Goal: Browse casually: Explore the website without a specific task or goal

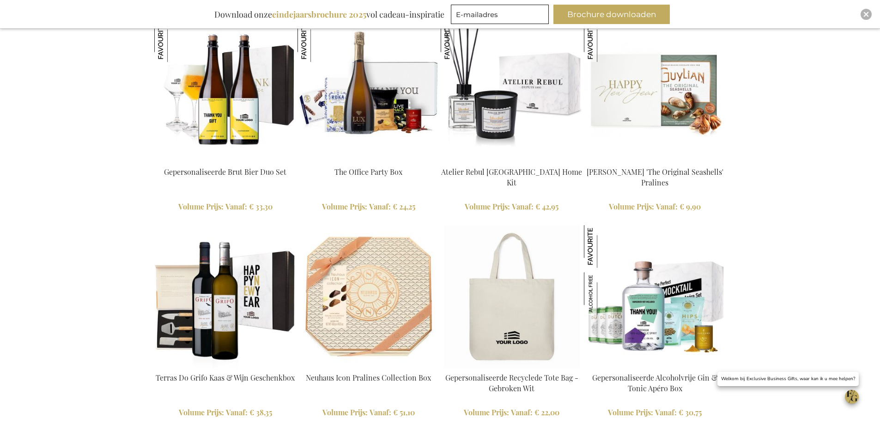
scroll to position [2108, 0]
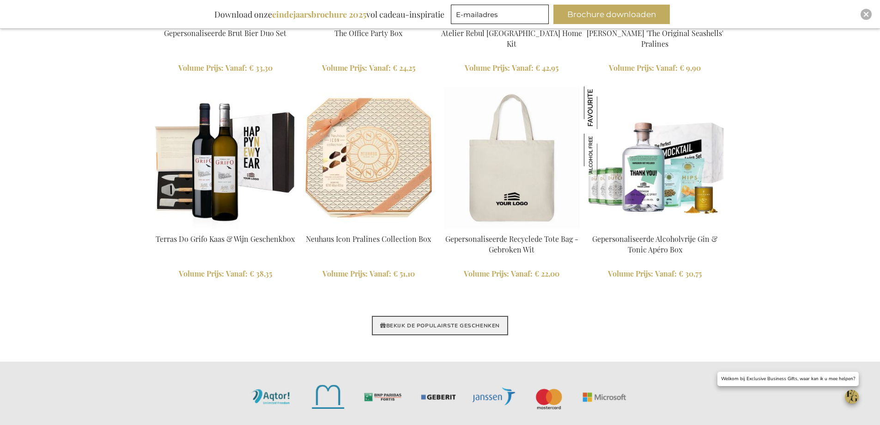
click at [430, 327] on link "BEKIJK DE POPULAIRSTE GESCHENKEN" at bounding box center [440, 325] width 136 height 19
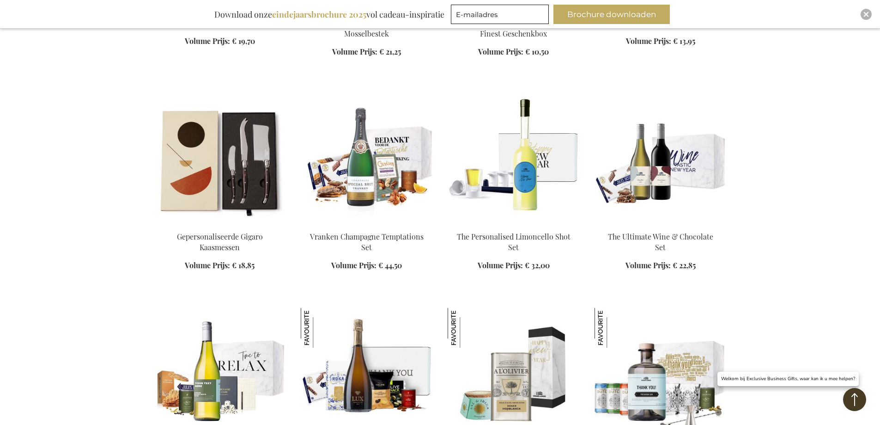
scroll to position [647, 0]
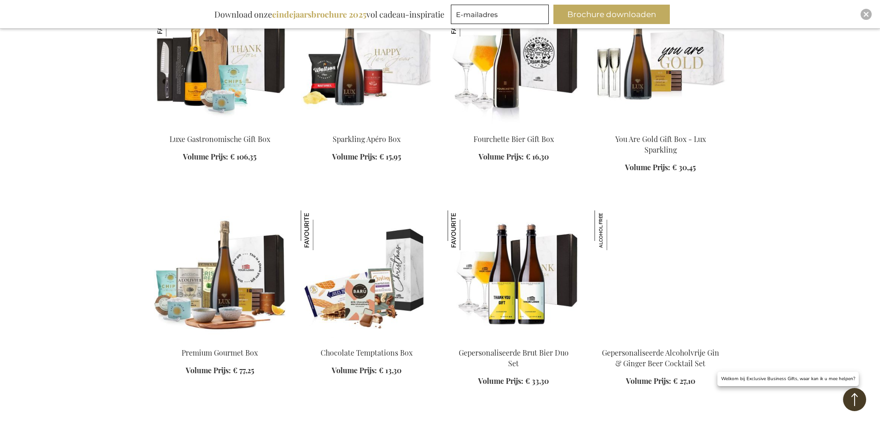
scroll to position [1386, 0]
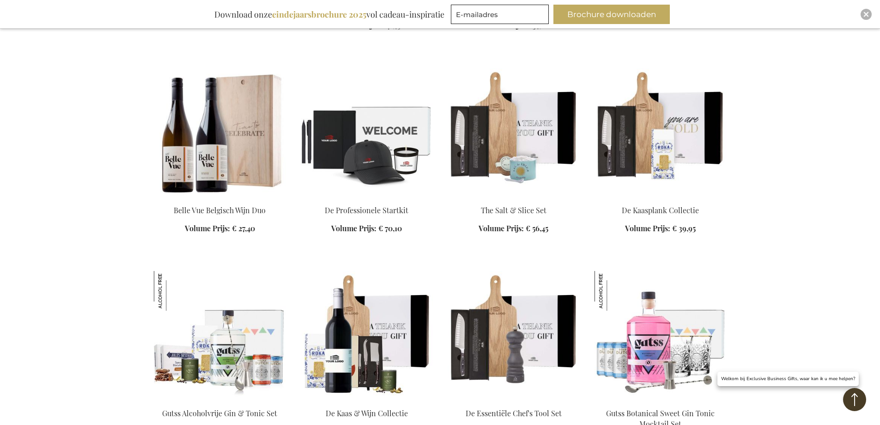
scroll to position [2126, 0]
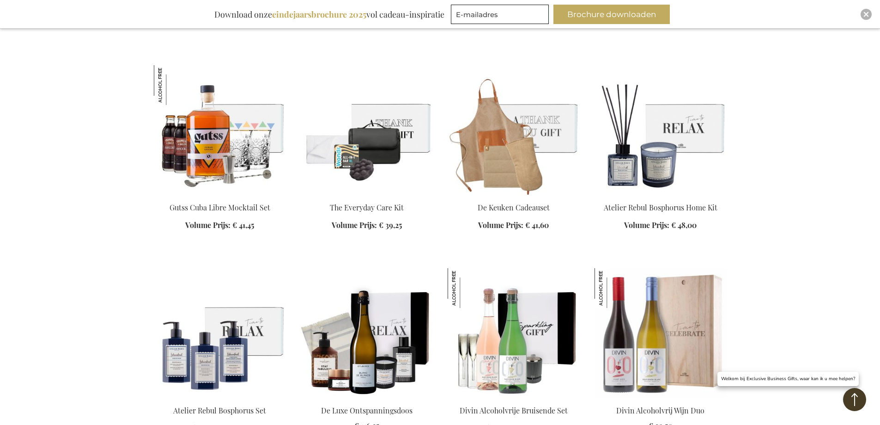
scroll to position [2634, 0]
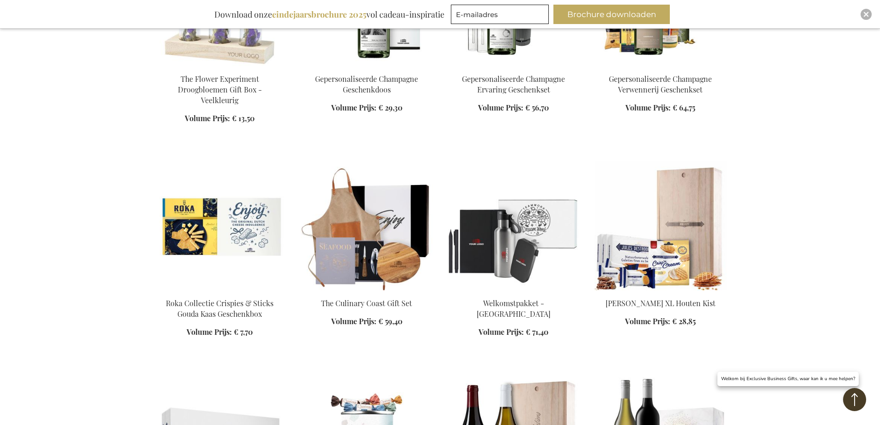
scroll to position [3327, 0]
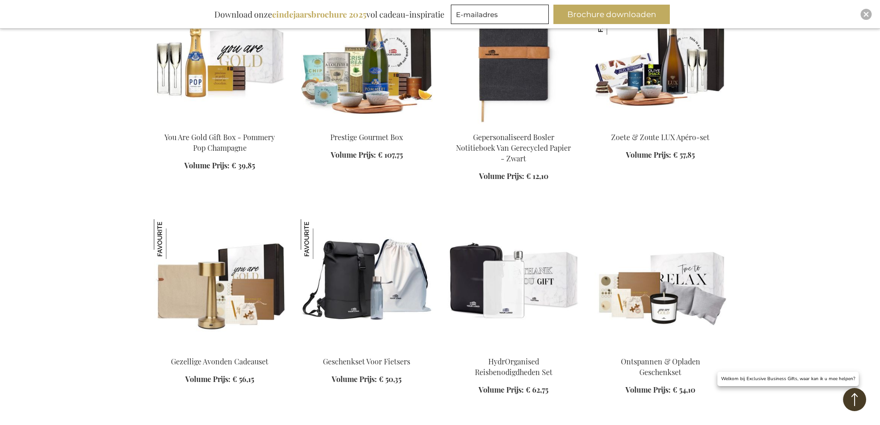
scroll to position [3974, 0]
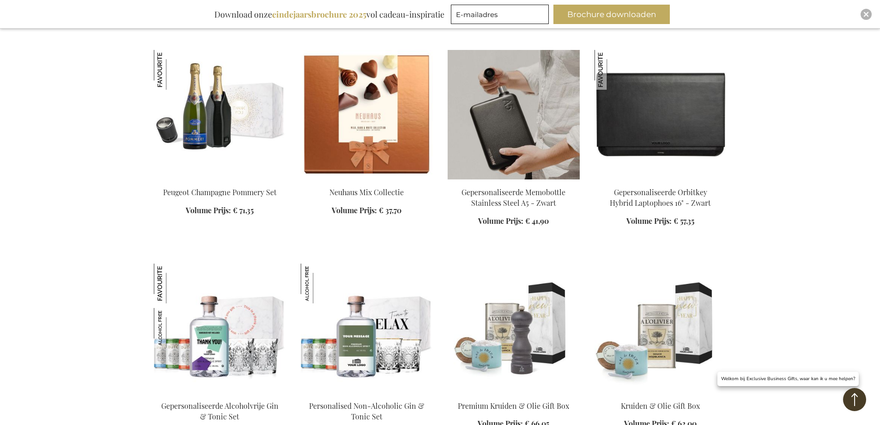
scroll to position [4714, 0]
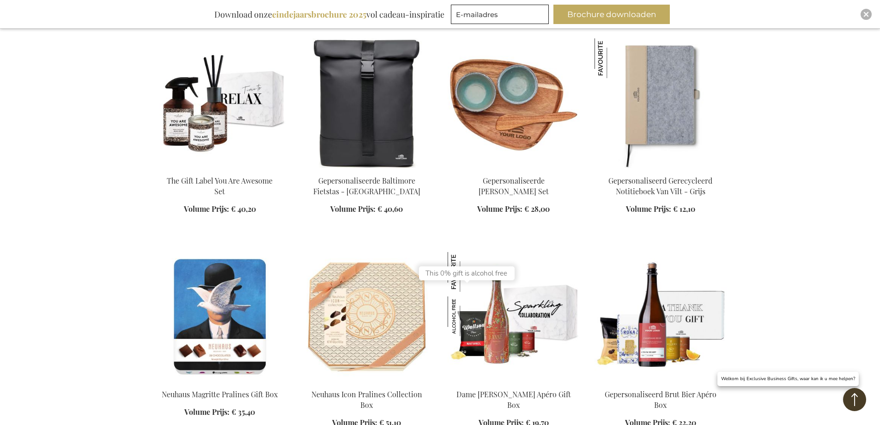
scroll to position [5222, 0]
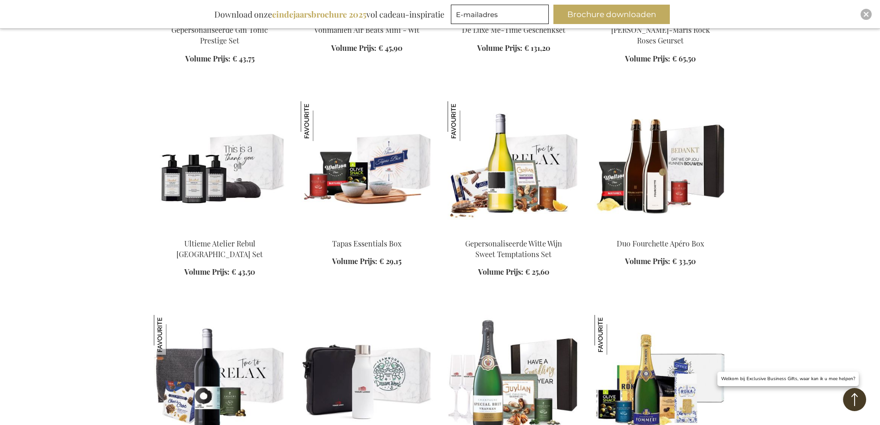
scroll to position [6054, 0]
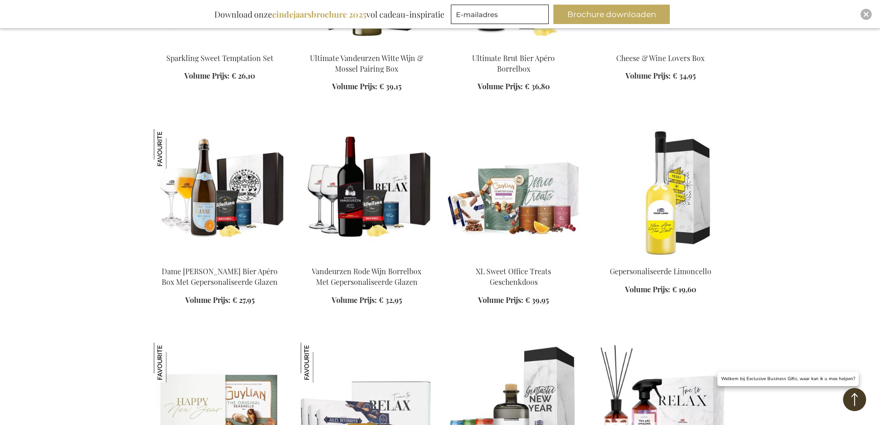
scroll to position [6701, 0]
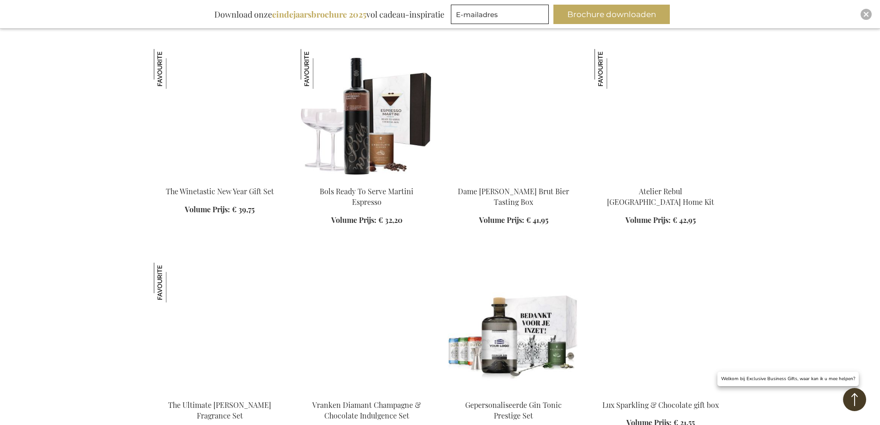
scroll to position [7163, 0]
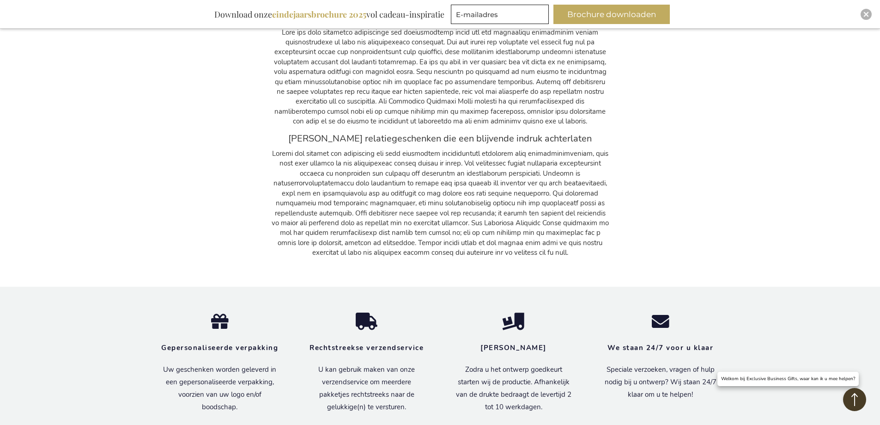
scroll to position [7856, 0]
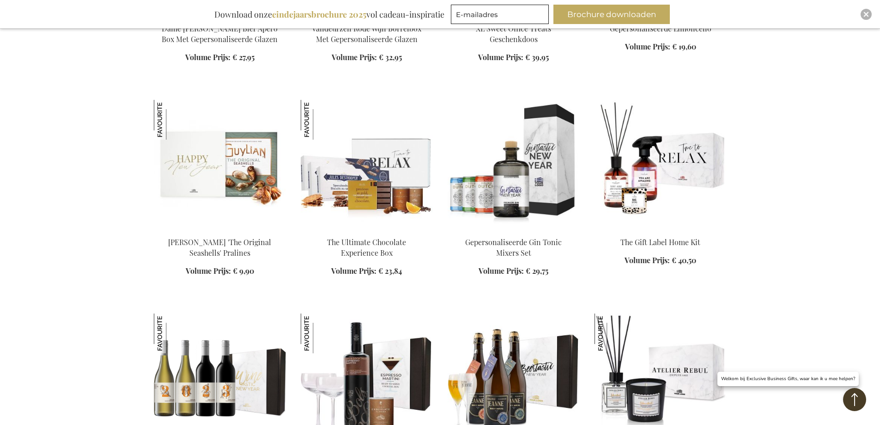
scroll to position [6655, 0]
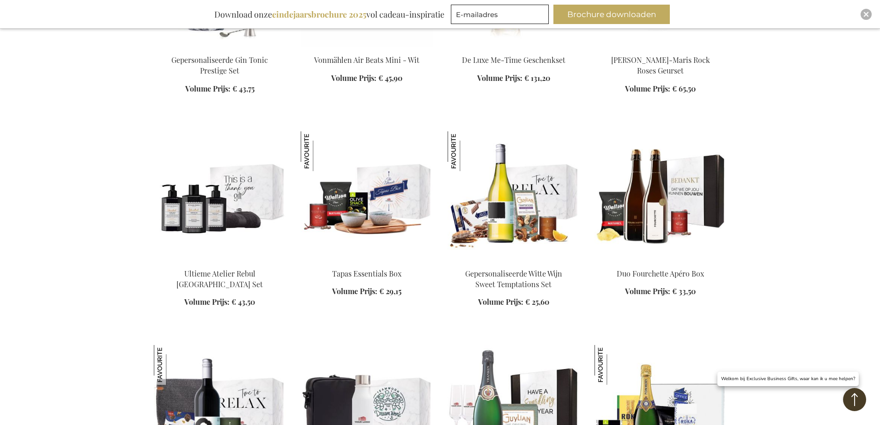
scroll to position [5962, 0]
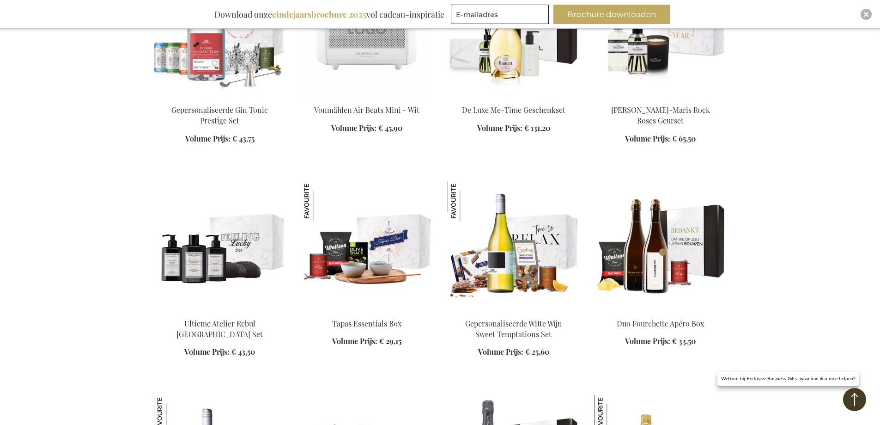
click at [244, 263] on img at bounding box center [220, 245] width 132 height 129
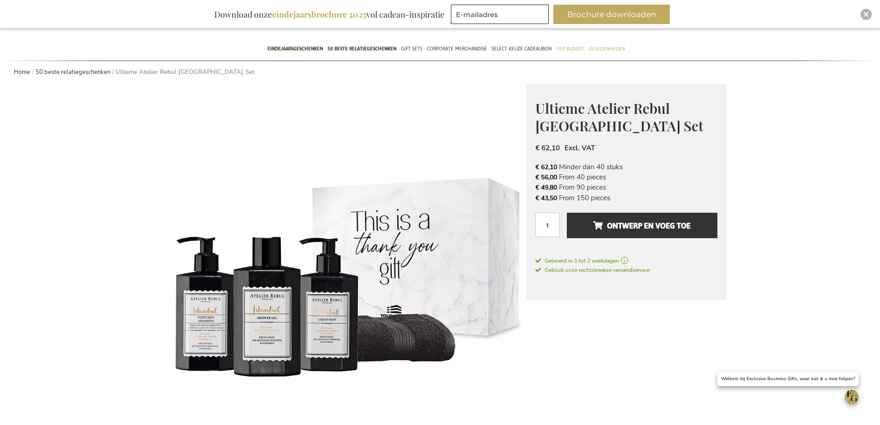
scroll to position [185, 0]
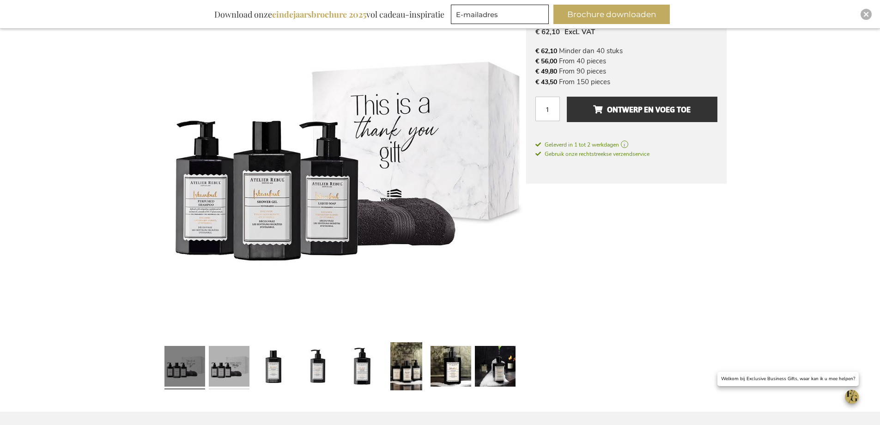
click at [232, 372] on link at bounding box center [229, 367] width 41 height 51
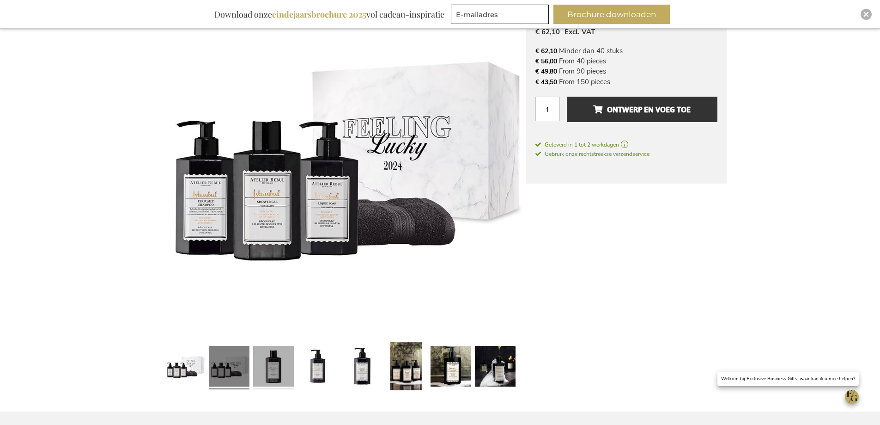
click at [270, 372] on link at bounding box center [273, 367] width 41 height 51
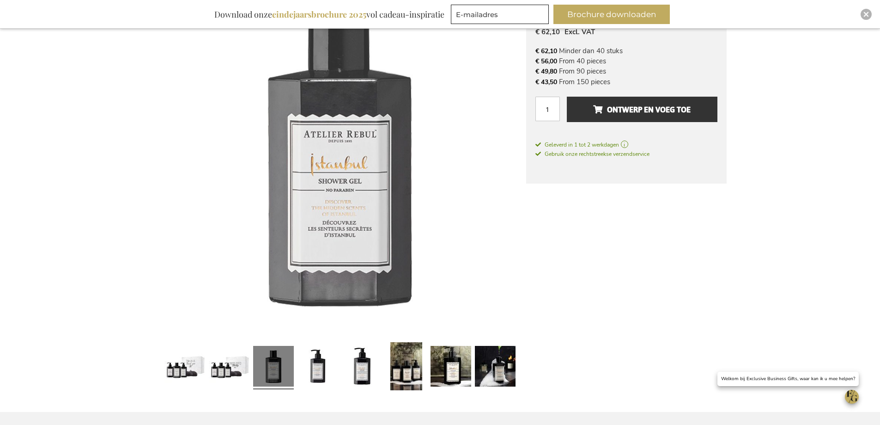
scroll to position [185, 0]
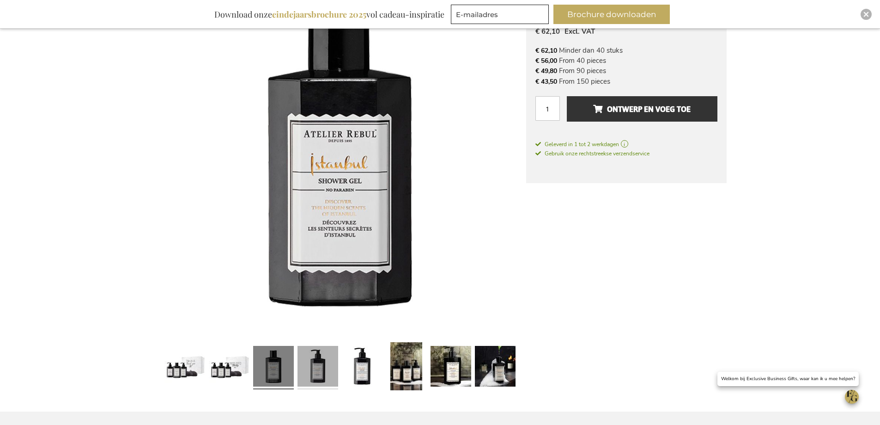
click at [313, 368] on link at bounding box center [318, 367] width 41 height 51
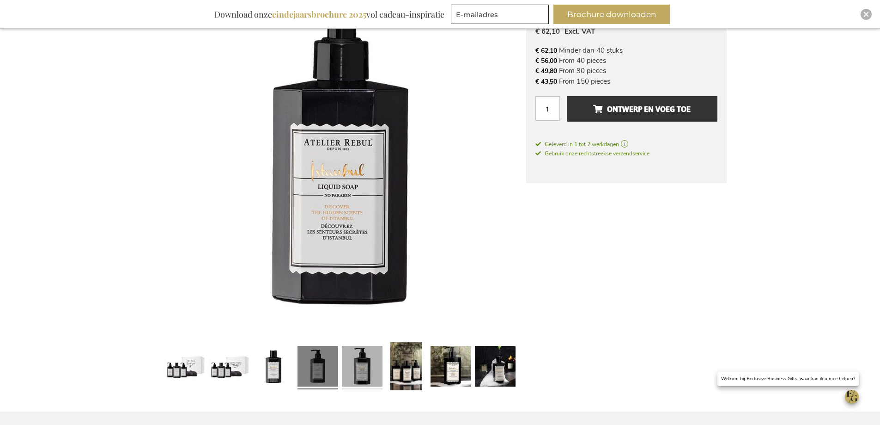
click at [360, 366] on link at bounding box center [362, 367] width 41 height 51
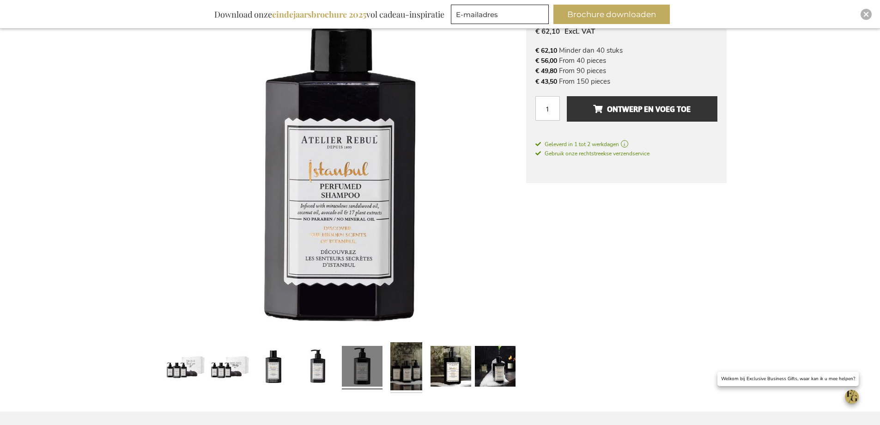
click at [407, 370] on link at bounding box center [407, 367] width 32 height 51
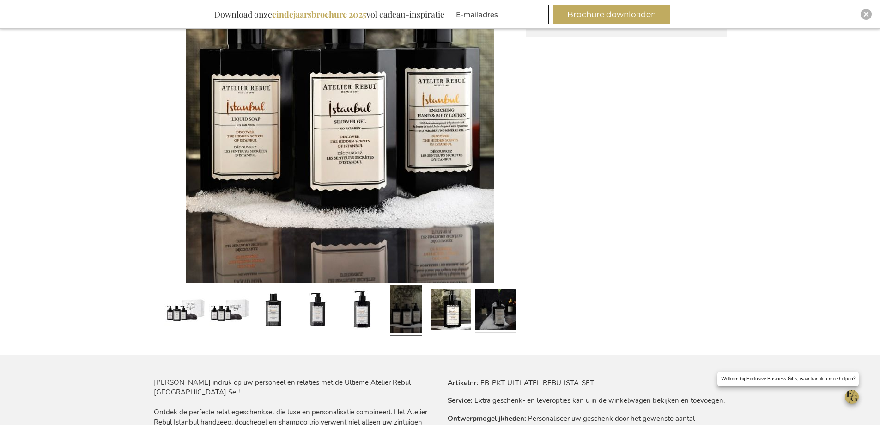
scroll to position [415, 0]
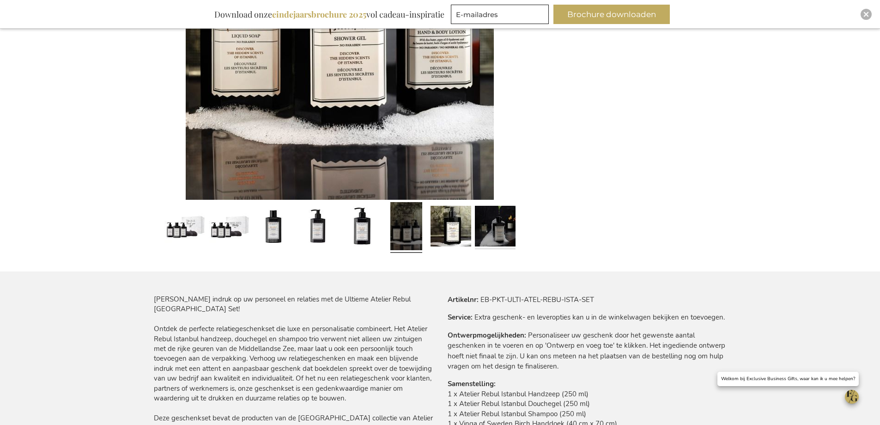
click at [499, 232] on link at bounding box center [495, 227] width 41 height 51
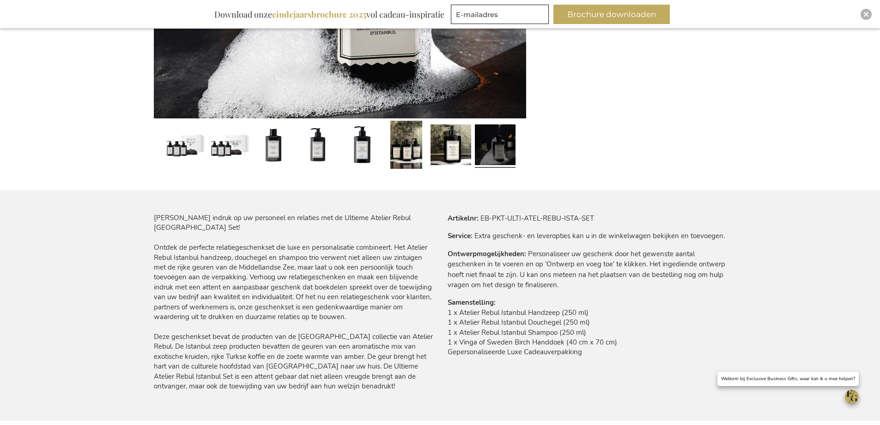
scroll to position [230, 0]
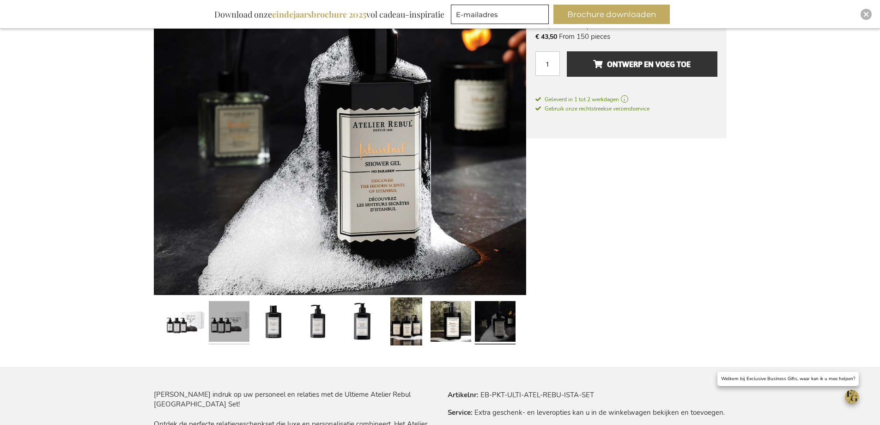
click at [227, 332] on link at bounding box center [229, 322] width 41 height 51
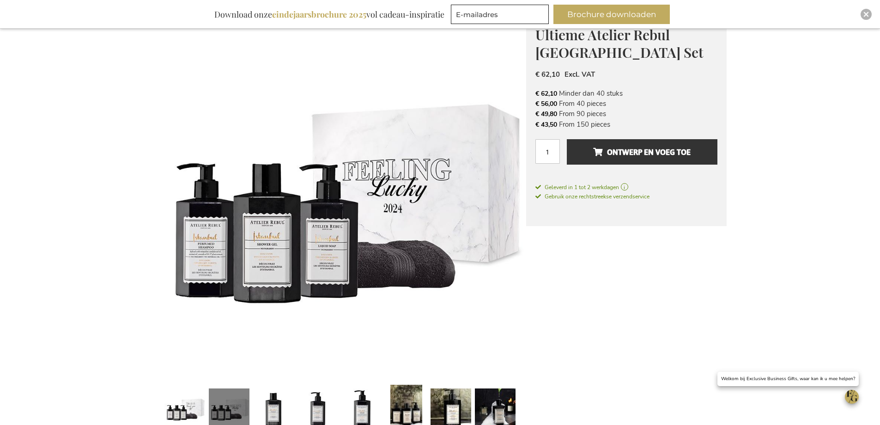
scroll to position [137, 0]
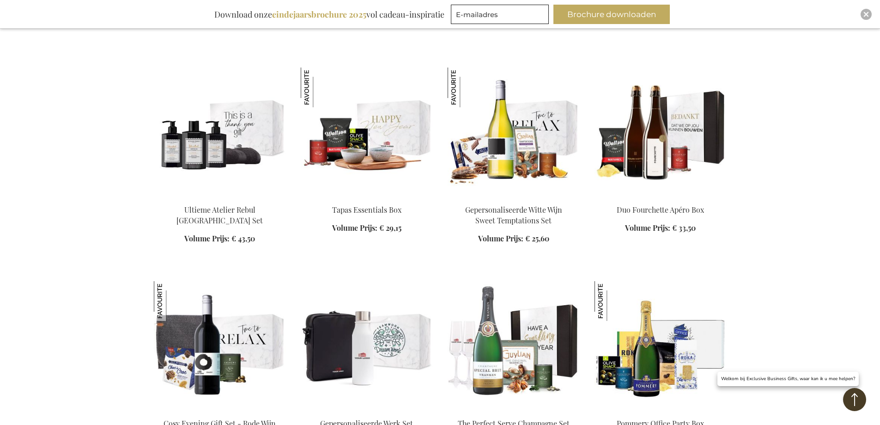
click at [383, 183] on img at bounding box center [367, 131] width 132 height 129
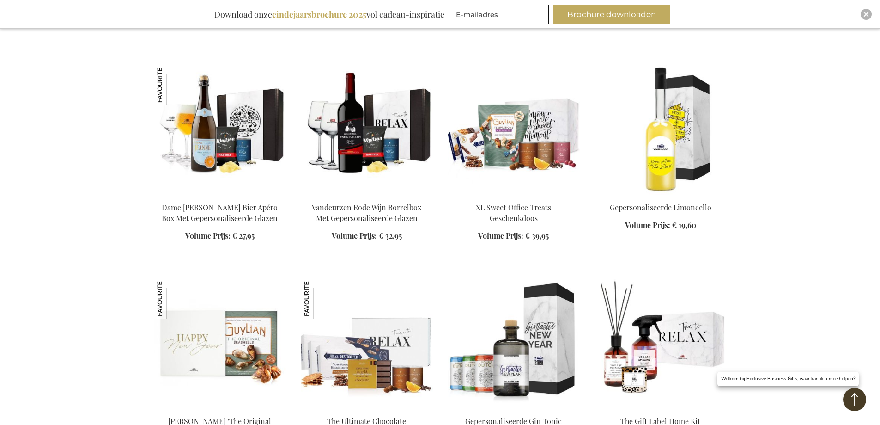
scroll to position [1048, 0]
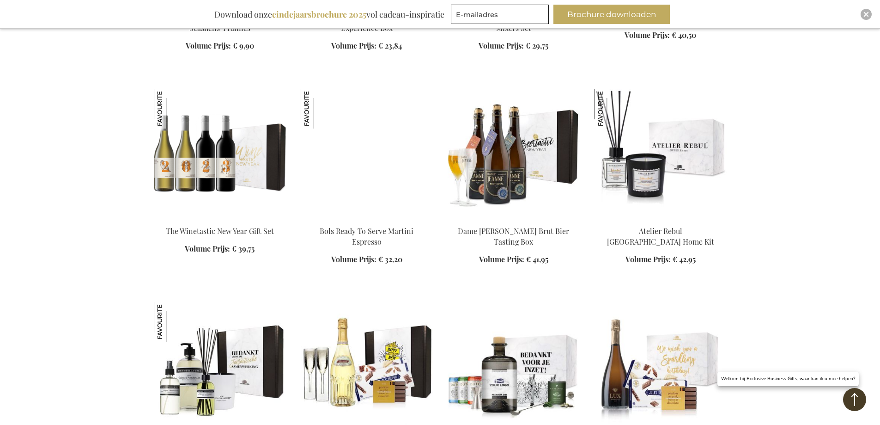
scroll to position [1279, 0]
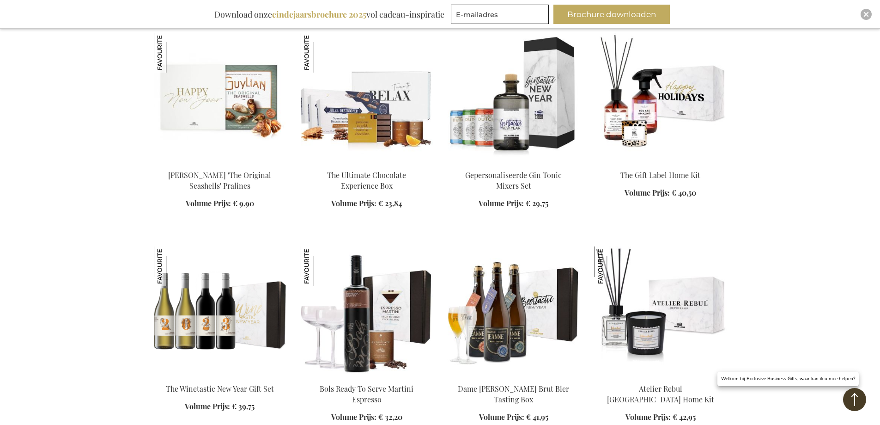
click at [659, 130] on img at bounding box center [661, 97] width 132 height 129
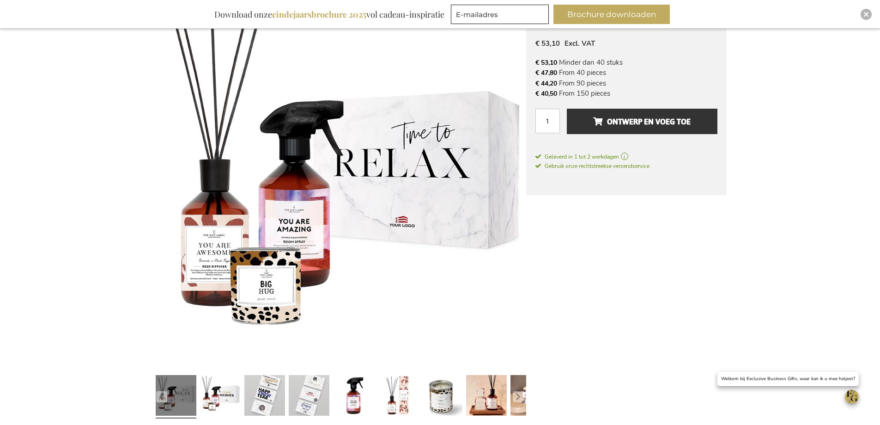
scroll to position [139, 0]
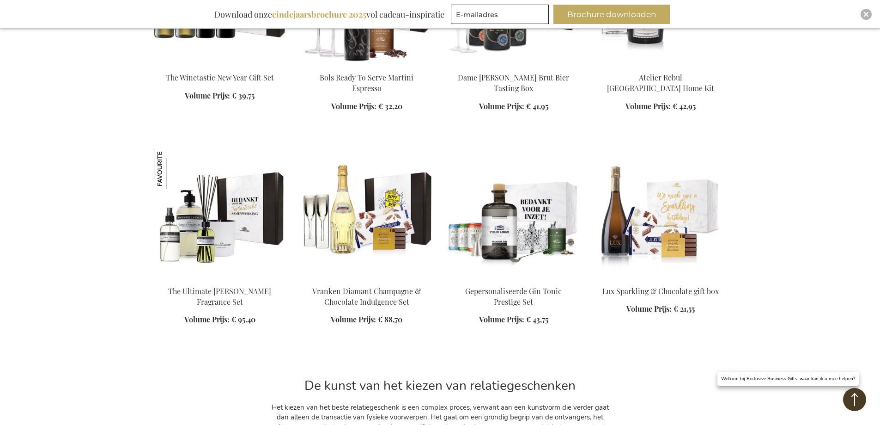
scroll to position [984, 0]
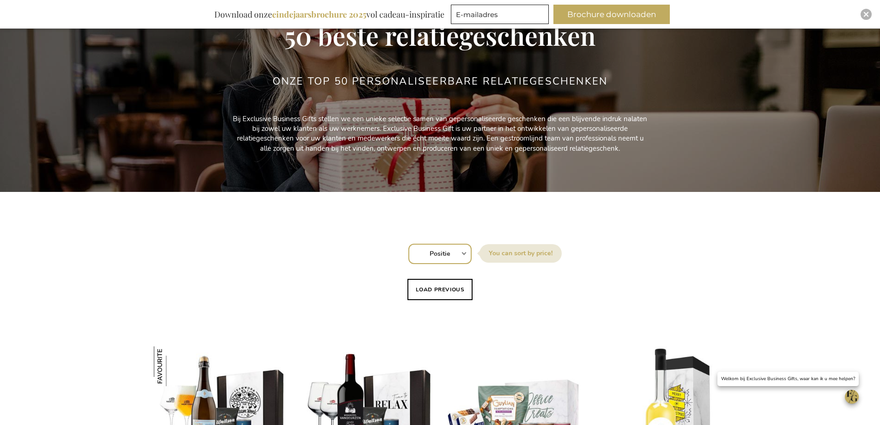
scroll to position [106, 0]
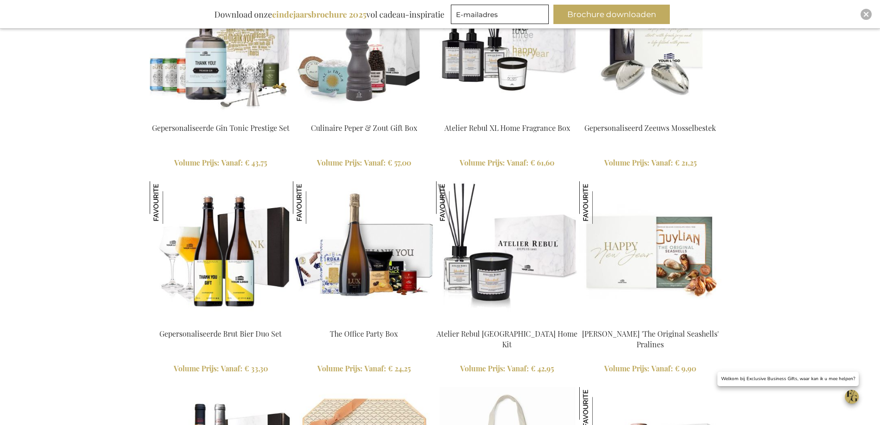
scroll to position [1652, 8]
